Goal: Task Accomplishment & Management: Use online tool/utility

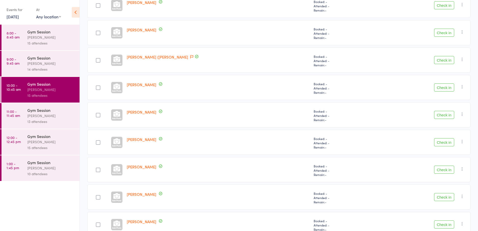
scroll to position [283, 0]
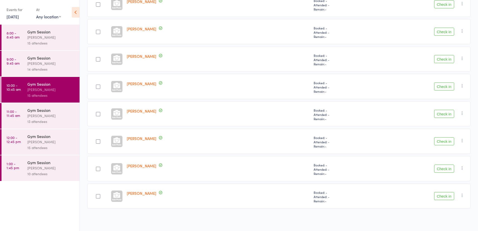
click at [446, 199] on button "Check in" at bounding box center [444, 196] width 20 height 8
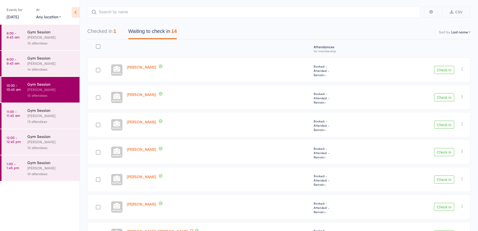
scroll to position [25, 0]
click at [100, 96] on div at bounding box center [98, 98] width 5 height 5
click at [97, 96] on input "checkbox" at bounding box center [97, 96] width 0 height 0
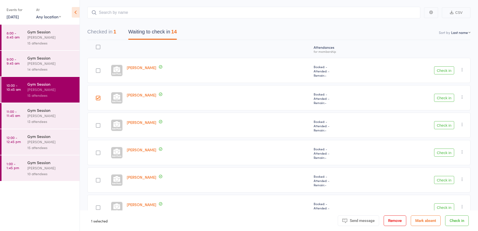
click at [447, 99] on button "Check in" at bounding box center [444, 98] width 20 height 8
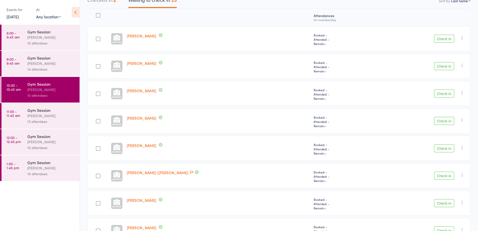
scroll to position [59, 0]
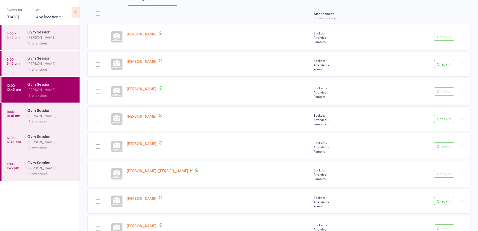
click at [443, 91] on button "Check in" at bounding box center [444, 91] width 20 height 8
click at [443, 121] on button "Check in" at bounding box center [444, 119] width 20 height 8
click at [442, 120] on button "Check in" at bounding box center [444, 119] width 20 height 8
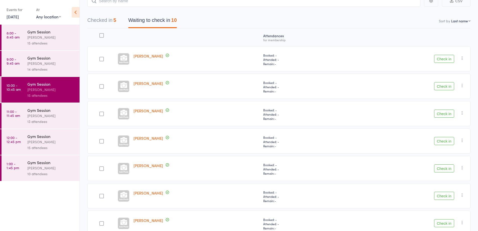
scroll to position [16, 0]
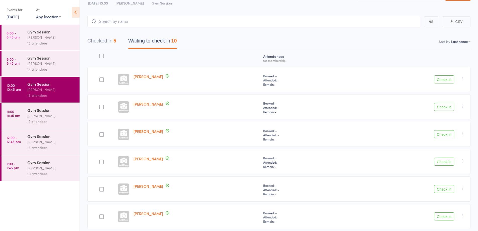
click at [443, 77] on button "Check in" at bounding box center [444, 79] width 20 height 8
click at [446, 136] on button "Check in" at bounding box center [444, 134] width 20 height 8
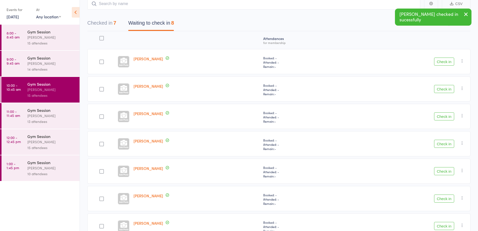
scroll to position [42, 0]
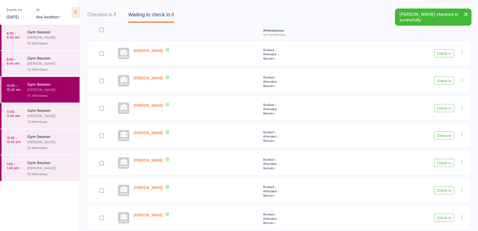
click at [443, 163] on button "Check in" at bounding box center [444, 163] width 20 height 8
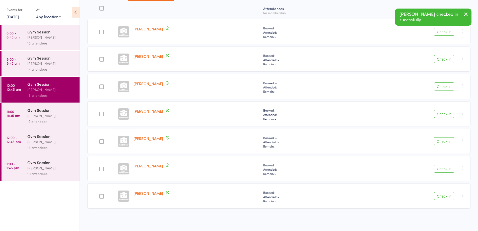
scroll to position [64, 0]
click at [440, 198] on button "Check in" at bounding box center [444, 196] width 20 height 8
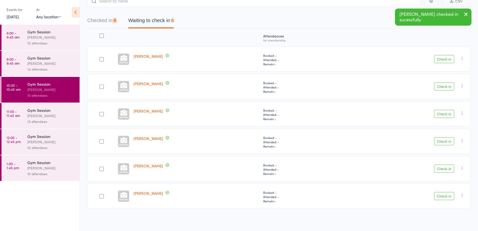
scroll to position [37, 0]
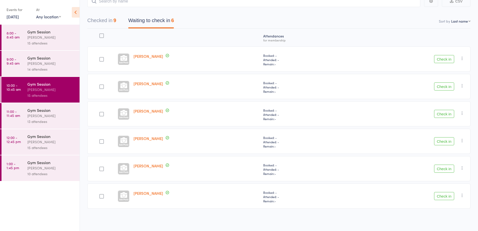
click at [446, 88] on button "Check in" at bounding box center [444, 86] width 20 height 8
